Goal: Book appointment/travel/reservation

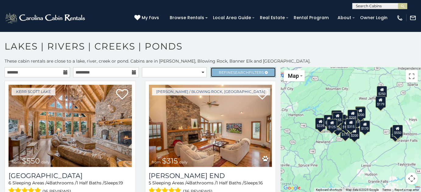
click at [228, 72] on span "Refine Search Filters" at bounding box center [241, 72] width 45 height 5
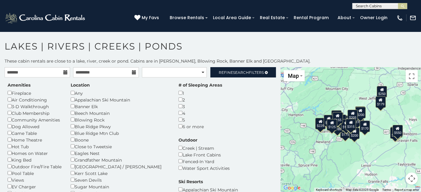
click at [200, 137] on div "Outdoor Creek | Stream Lake Front Cabins Fenced-In Yard Water Sport Activities" at bounding box center [204, 154] width 60 height 34
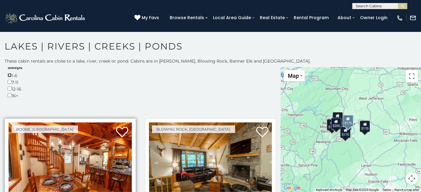
scroll to position [221, 0]
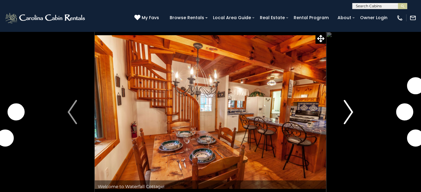
click at [343, 117] on button "Next" at bounding box center [348, 112] width 45 height 161
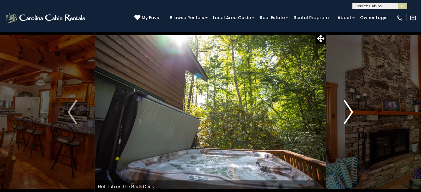
click at [347, 119] on img "Next" at bounding box center [348, 112] width 9 height 24
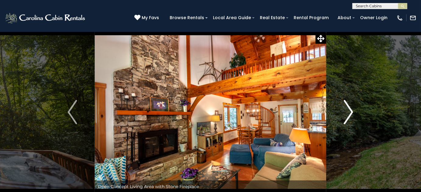
click at [347, 119] on img "Next" at bounding box center [348, 112] width 9 height 24
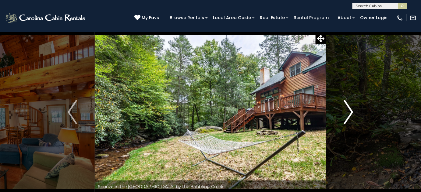
click at [347, 119] on img "Next" at bounding box center [348, 112] width 9 height 24
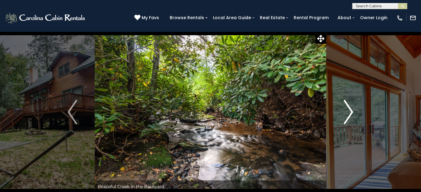
click at [347, 119] on img "Next" at bounding box center [348, 112] width 9 height 24
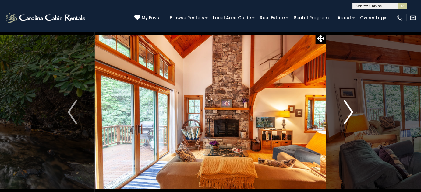
click at [347, 119] on img "Next" at bounding box center [348, 112] width 9 height 24
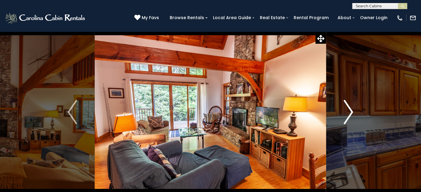
click at [347, 119] on img "Next" at bounding box center [348, 112] width 9 height 24
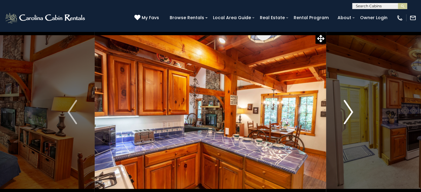
click at [347, 119] on img "Next" at bounding box center [348, 112] width 9 height 24
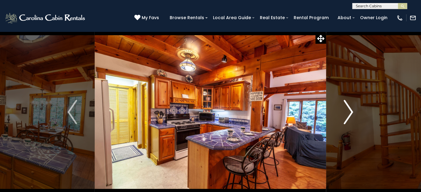
click at [347, 119] on img "Next" at bounding box center [348, 112] width 9 height 24
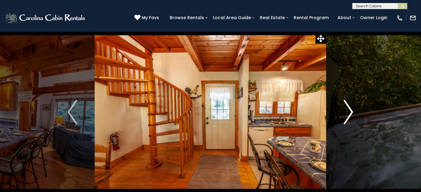
click at [347, 119] on img "Next" at bounding box center [348, 112] width 9 height 24
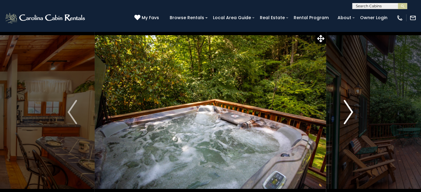
click at [347, 119] on img "Next" at bounding box center [348, 112] width 9 height 24
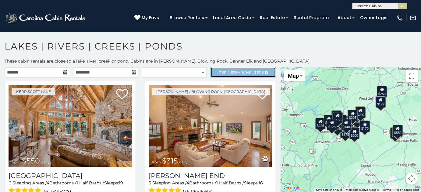
click at [233, 70] on span "Search" at bounding box center [241, 72] width 16 height 5
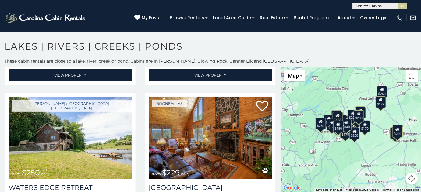
scroll to position [914, 0]
